Goal: Communication & Community: Answer question/provide support

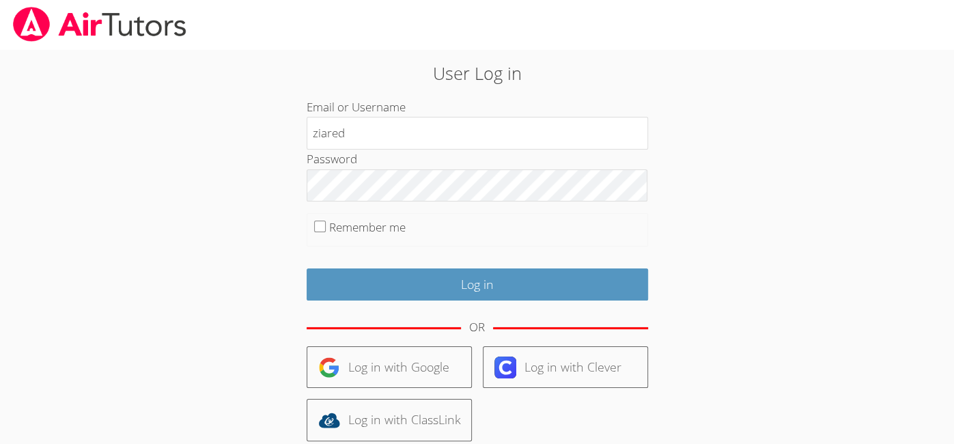
type input "ziared"
click at [324, 223] on input "Remember me" at bounding box center [320, 227] width 12 height 12
checkbox input "true"
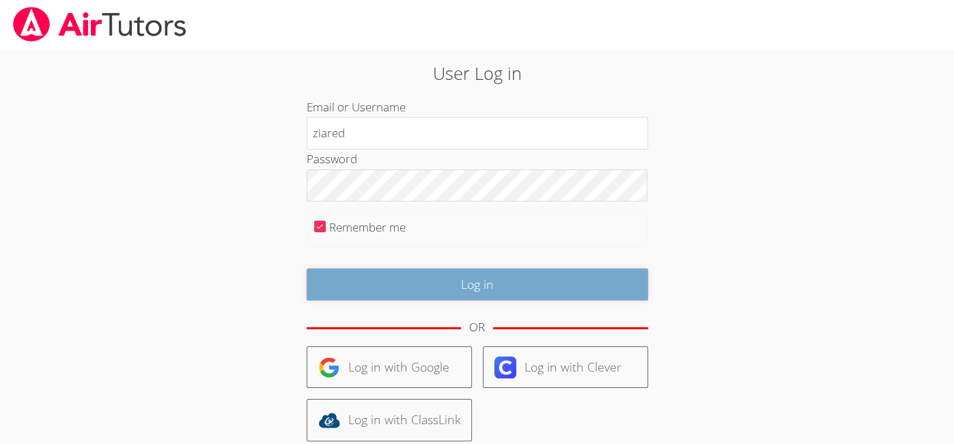
click at [350, 287] on input "Log in" at bounding box center [477, 284] width 341 height 32
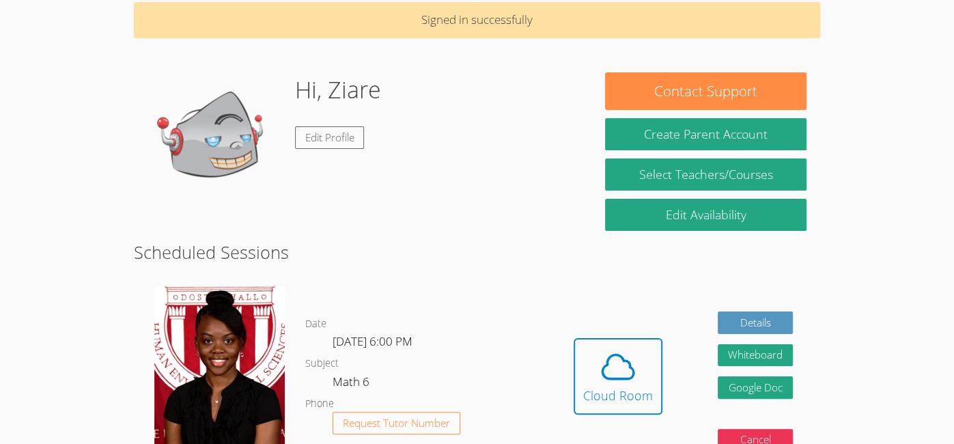
scroll to position [64, 0]
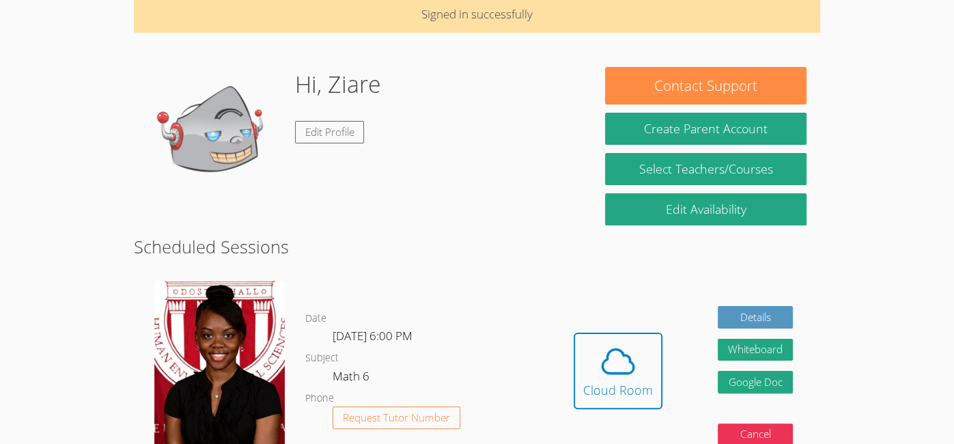
click at [286, 273] on div "[PERSON_NAME]" at bounding box center [219, 380] width 171 height 221
click at [225, 285] on img at bounding box center [219, 368] width 130 height 174
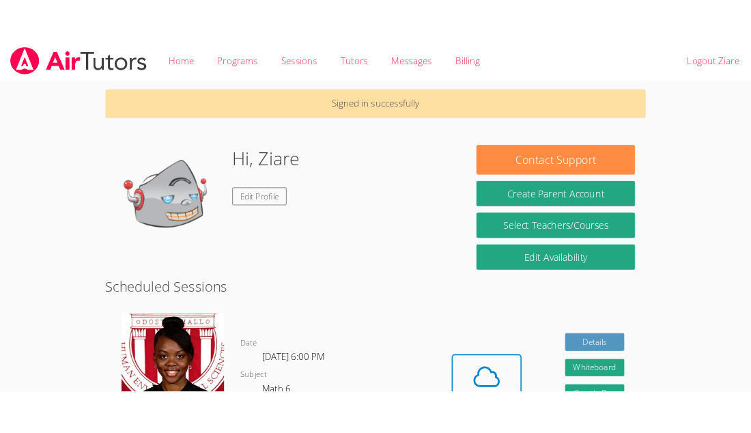
scroll to position [64, 0]
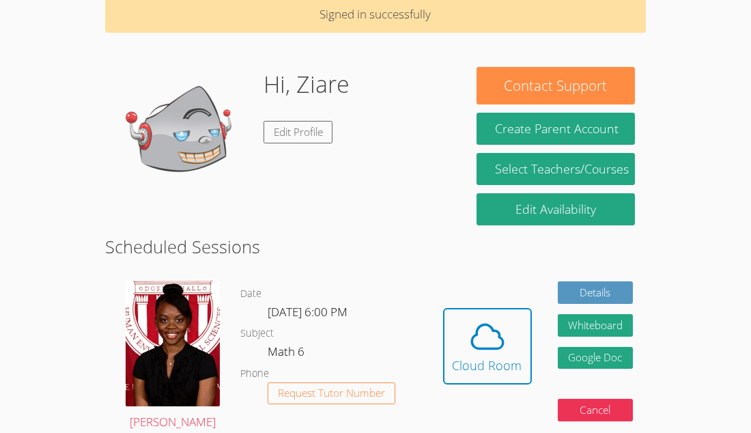
click at [334, 236] on h2 "Scheduled Sessions" at bounding box center [375, 247] width 541 height 26
click at [478, 328] on icon at bounding box center [488, 337] width 38 height 38
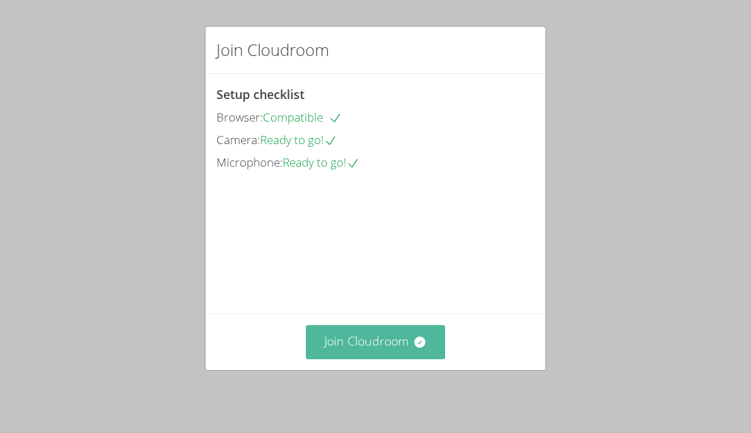
click at [370, 344] on button "Join Cloudroom" at bounding box center [376, 341] width 140 height 33
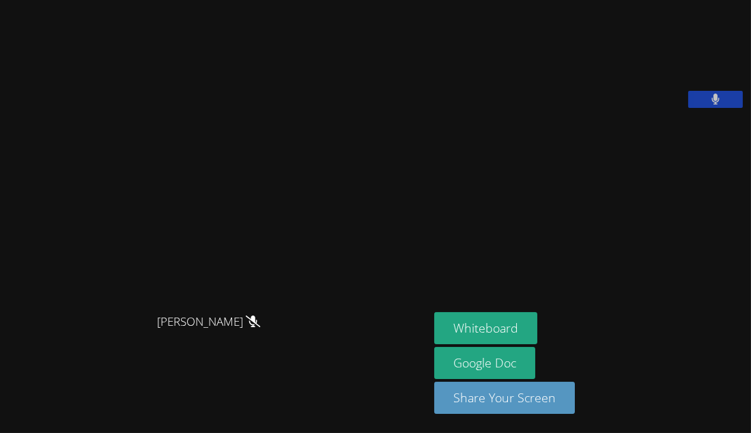
click at [370, 344] on div "[PERSON_NAME]" at bounding box center [214, 334] width 418 height 55
click at [716, 105] on icon at bounding box center [716, 100] width 8 height 12
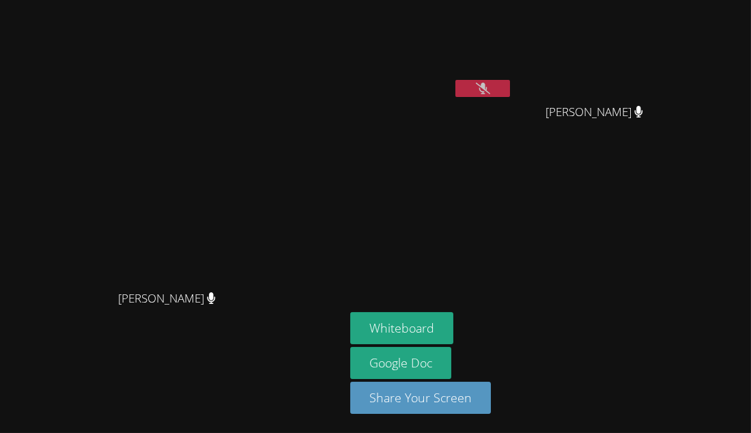
click at [686, 179] on aside "Ziare Dale Ze'Kai Dale Ze'Kai Dale Whiteboard Google Doc Share Your Screen" at bounding box center [515, 216] width 341 height 433
click at [454, 326] on button "Whiteboard" at bounding box center [401, 328] width 103 height 32
click at [510, 87] on button at bounding box center [483, 88] width 55 height 17
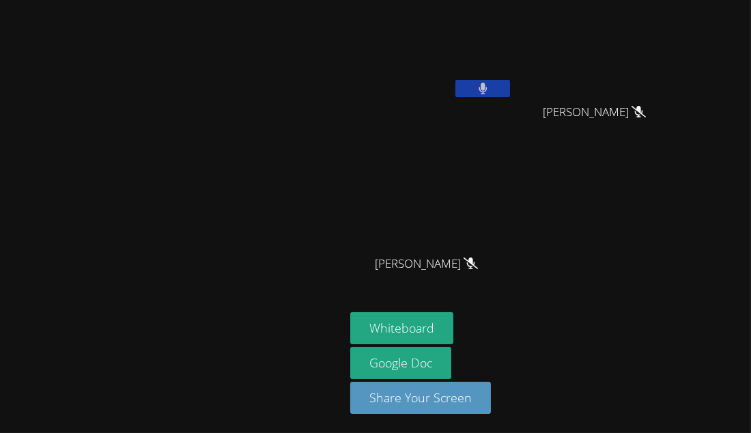
click at [510, 86] on button at bounding box center [483, 88] width 55 height 17
click at [510, 87] on button at bounding box center [483, 88] width 55 height 17
click at [490, 83] on icon at bounding box center [483, 89] width 14 height 12
click at [510, 83] on button at bounding box center [483, 88] width 55 height 17
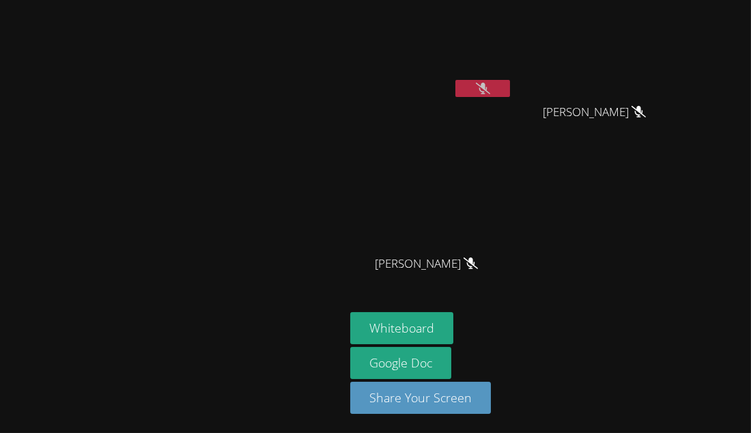
click at [510, 81] on button at bounding box center [483, 88] width 55 height 17
click at [490, 85] on icon at bounding box center [483, 89] width 14 height 12
click at [510, 89] on button at bounding box center [483, 88] width 55 height 17
click at [490, 89] on icon at bounding box center [483, 89] width 14 height 12
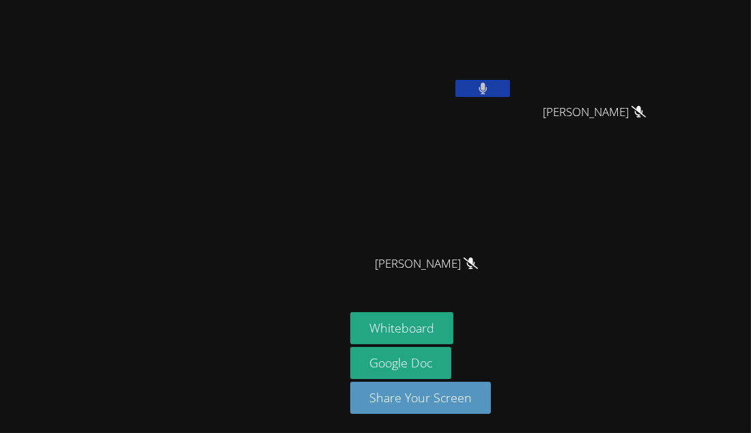
click at [510, 89] on button at bounding box center [483, 88] width 55 height 17
click at [510, 87] on button at bounding box center [483, 88] width 55 height 17
click at [490, 87] on icon at bounding box center [483, 89] width 14 height 12
click at [487, 87] on icon at bounding box center [483, 89] width 8 height 12
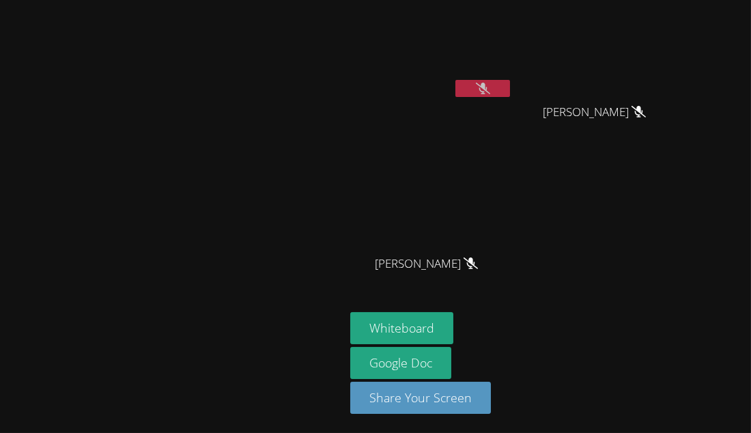
click at [510, 88] on button at bounding box center [483, 88] width 55 height 17
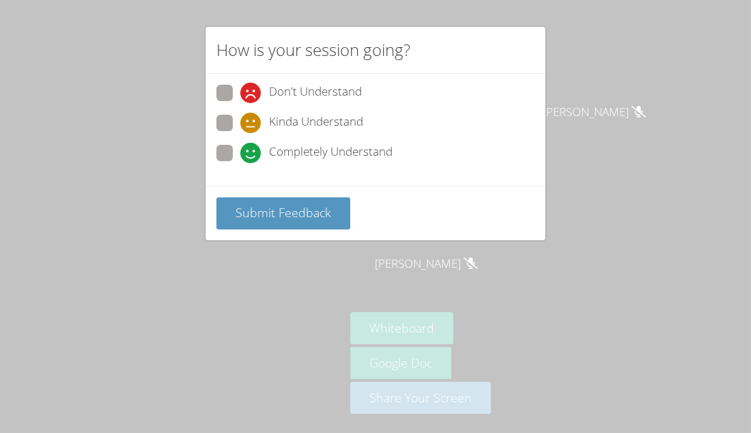
click at [240, 163] on span at bounding box center [240, 163] width 0 height 0
click at [240, 148] on input "Completely Understand" at bounding box center [246, 151] width 12 height 12
radio input "true"
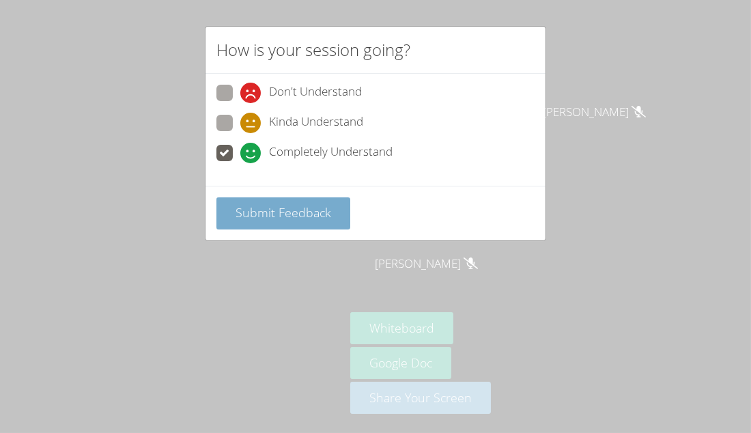
click at [268, 210] on span "Submit Feedback" at bounding box center [284, 212] width 96 height 16
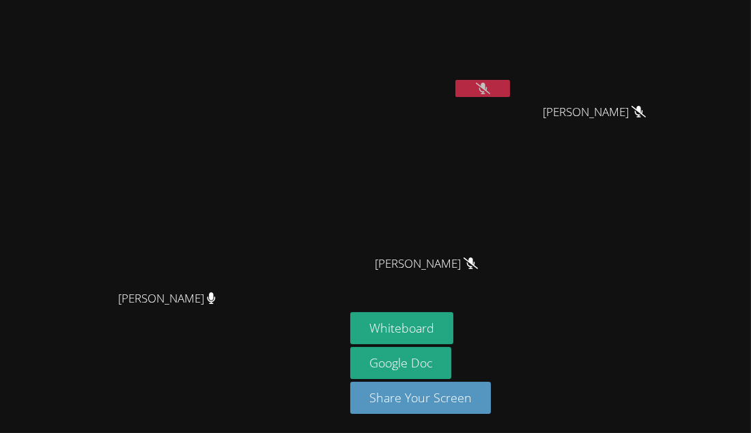
click at [510, 84] on button at bounding box center [483, 88] width 55 height 17
click at [490, 83] on icon at bounding box center [483, 89] width 14 height 12
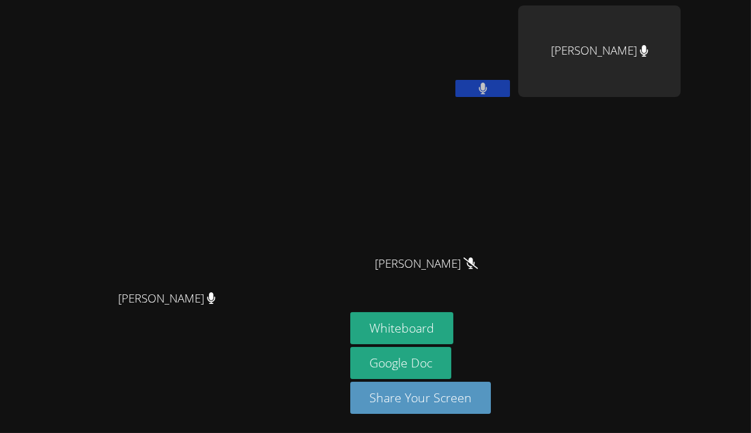
click at [488, 84] on icon at bounding box center [483, 89] width 9 height 12
